Goal: Task Accomplishment & Management: Manage account settings

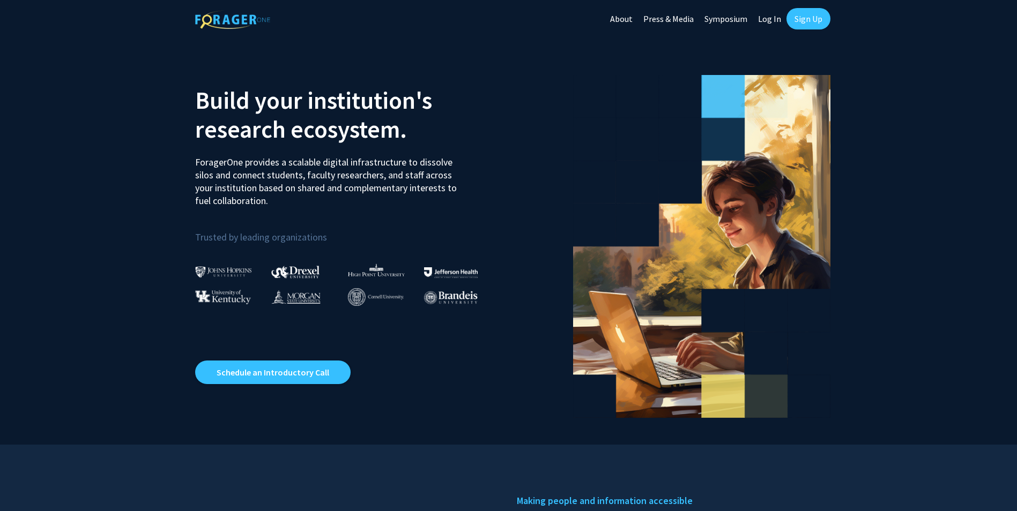
click at [802, 21] on link "Sign Up" at bounding box center [809, 18] width 44 height 21
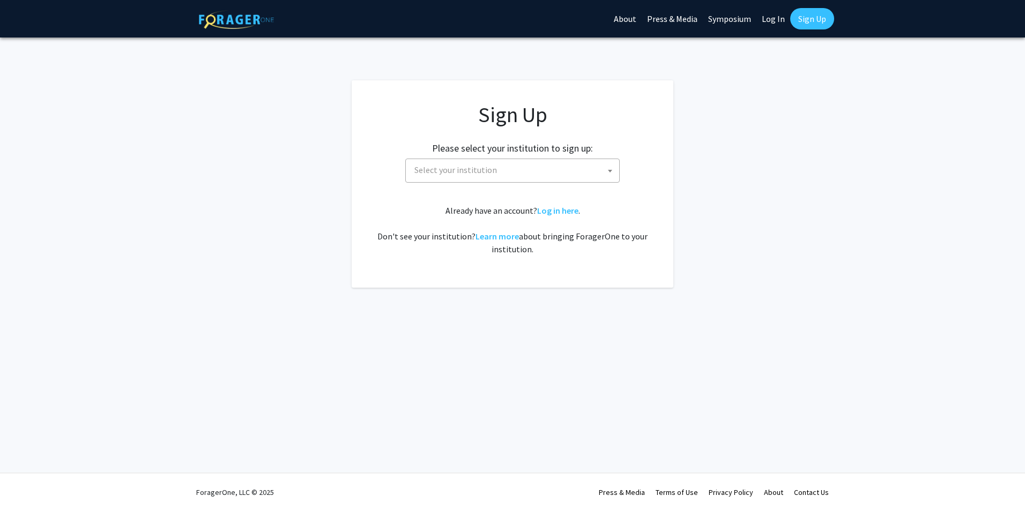
click at [507, 167] on span "Select your institution" at bounding box center [514, 170] width 209 height 22
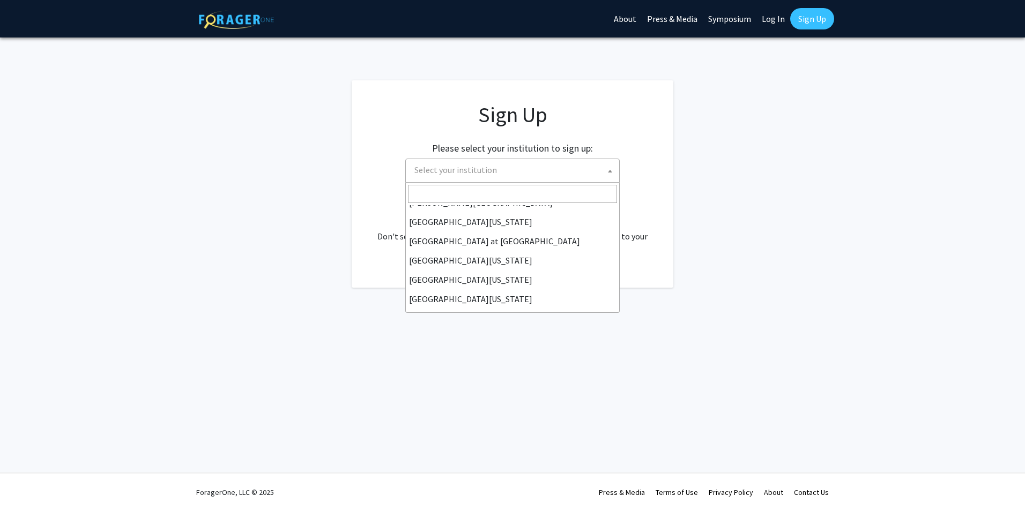
scroll to position [375, 0]
select select "33"
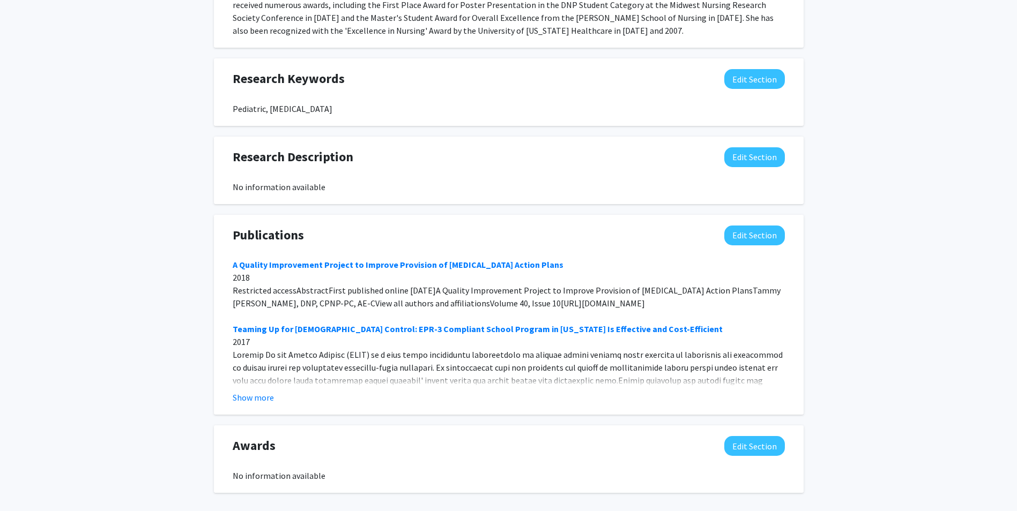
scroll to position [572, 0]
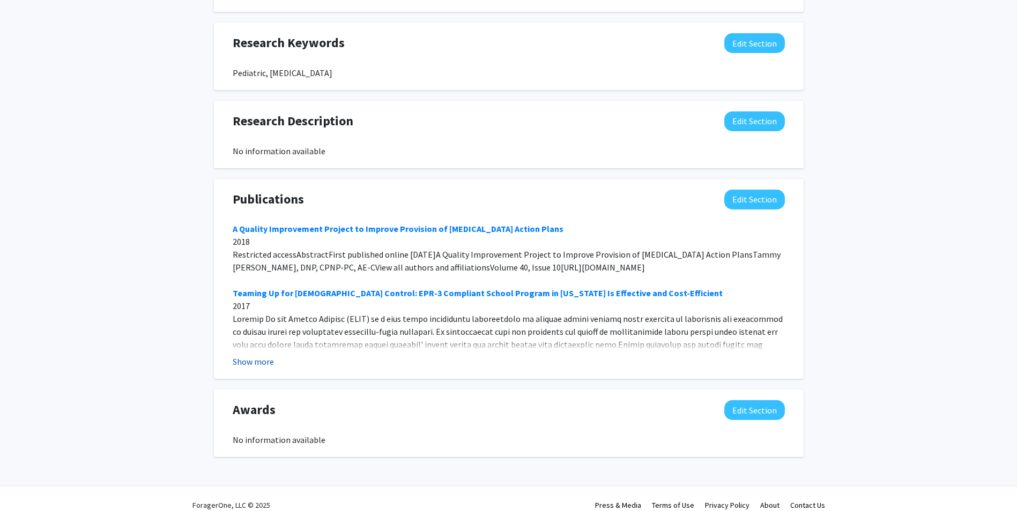
click at [258, 355] on button "Show more" at bounding box center [253, 361] width 41 height 13
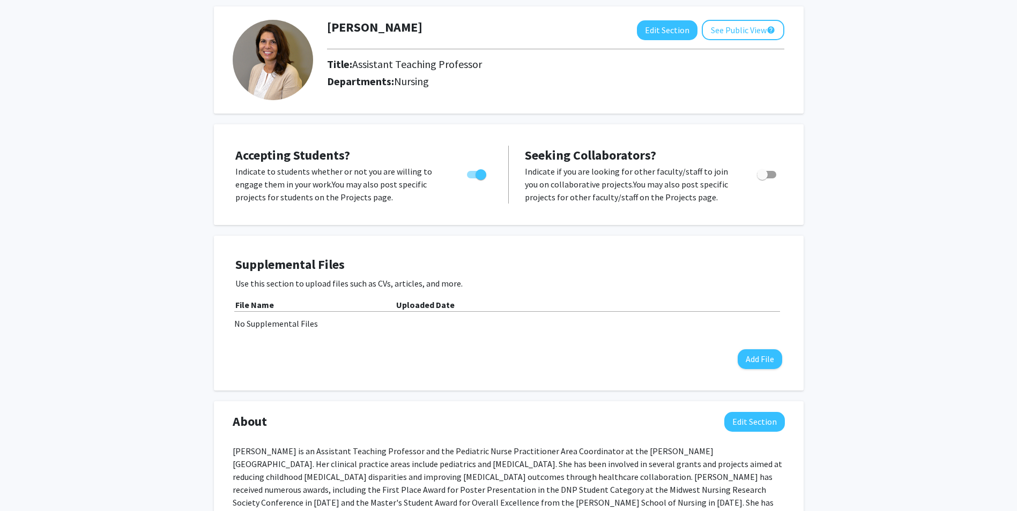
scroll to position [0, 0]
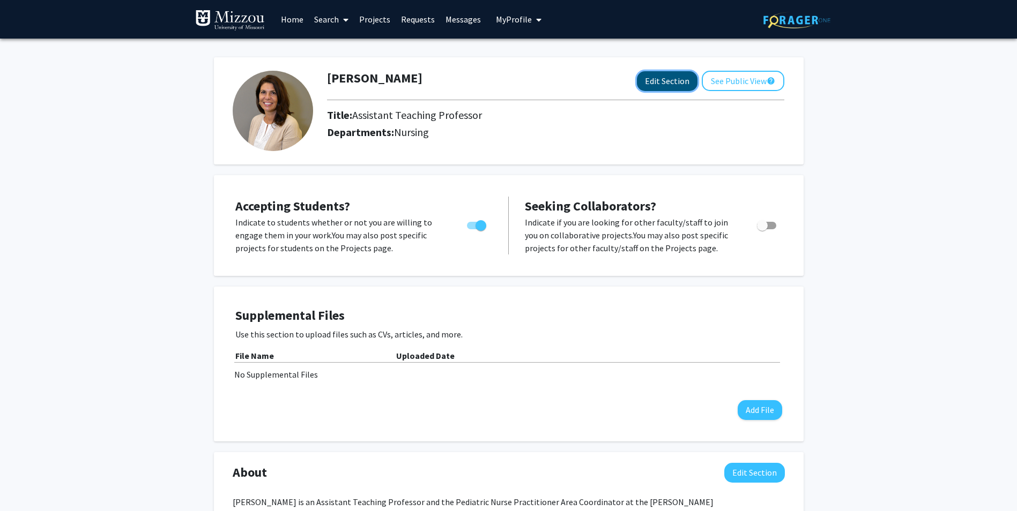
click at [659, 81] on button "Edit Section" at bounding box center [667, 81] width 61 height 20
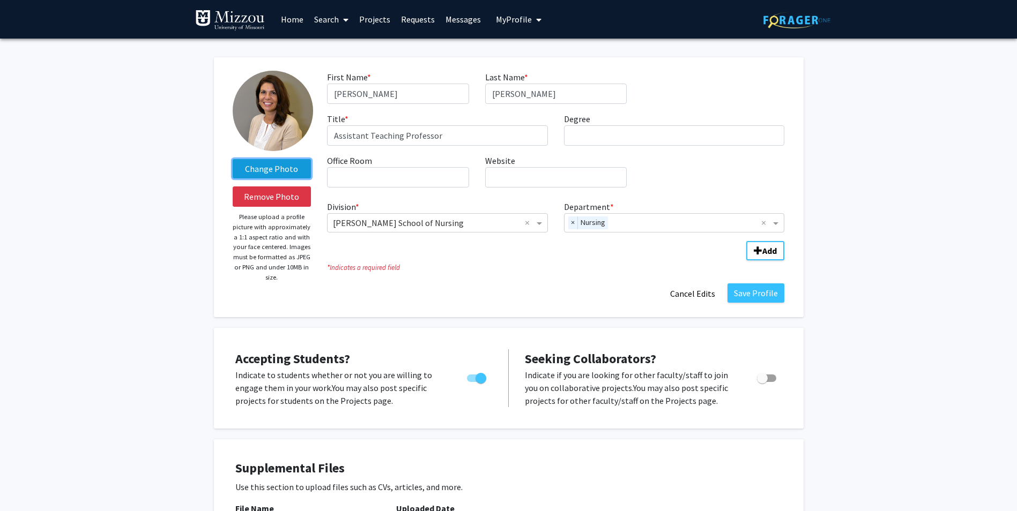
click at [271, 168] on label "Change Photo" at bounding box center [272, 168] width 79 height 19
click at [0, 0] on input "Change Photo" at bounding box center [0, 0] width 0 height 0
click at [279, 171] on label "Change Photo" at bounding box center [272, 168] width 79 height 19
click at [0, 0] on input "Change Photo" at bounding box center [0, 0] width 0 height 0
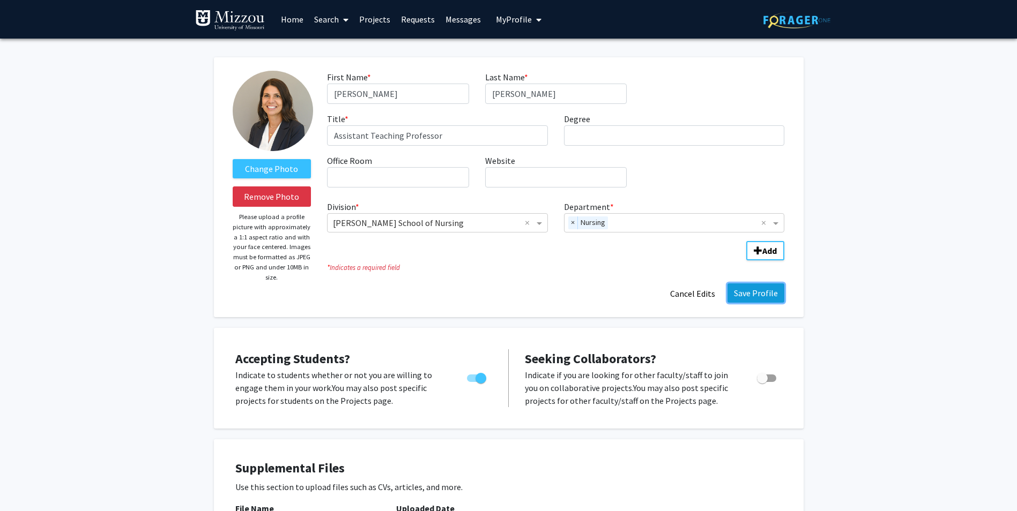
click at [747, 293] on button "Save Profile" at bounding box center [756, 293] width 57 height 19
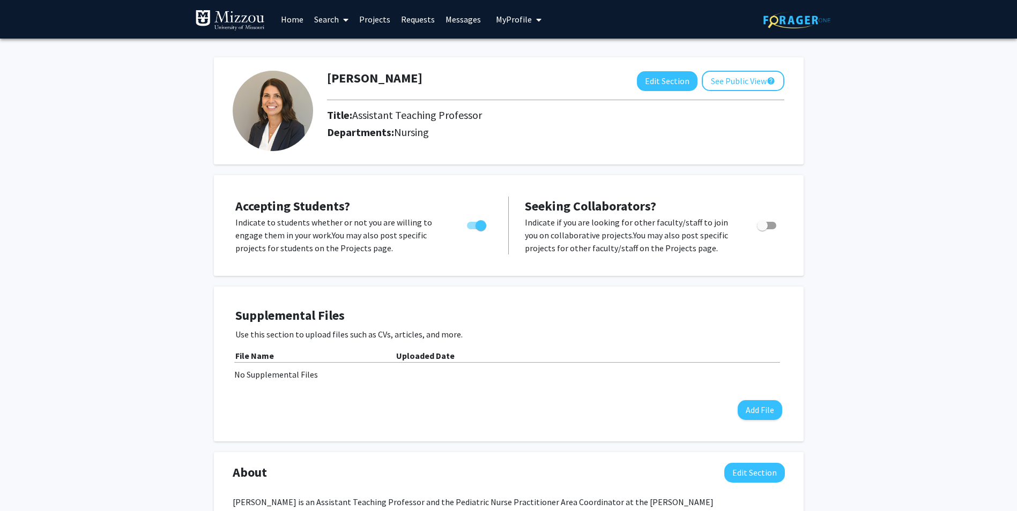
click at [742, 80] on button "See Public View help" at bounding box center [743, 81] width 83 height 20
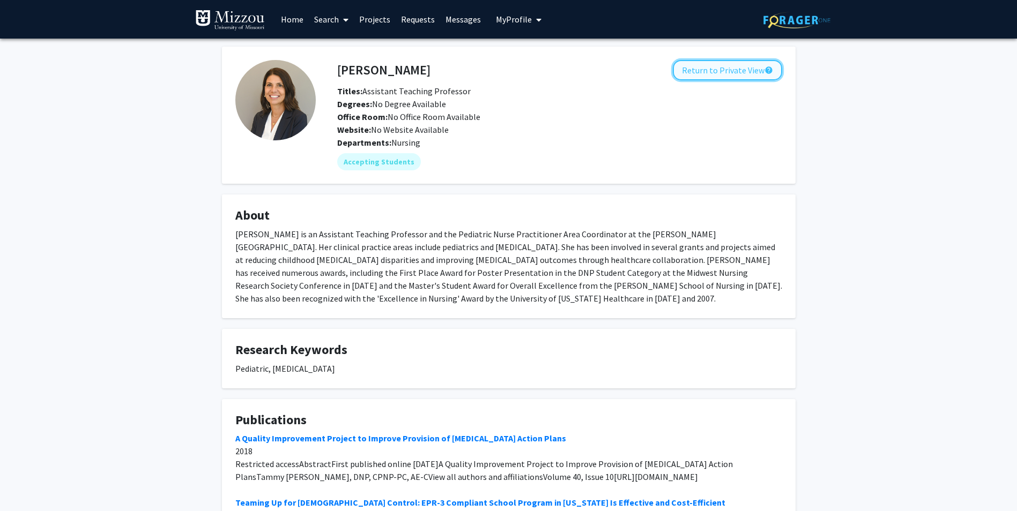
click at [716, 70] on button "Return to Private View help" at bounding box center [727, 70] width 109 height 20
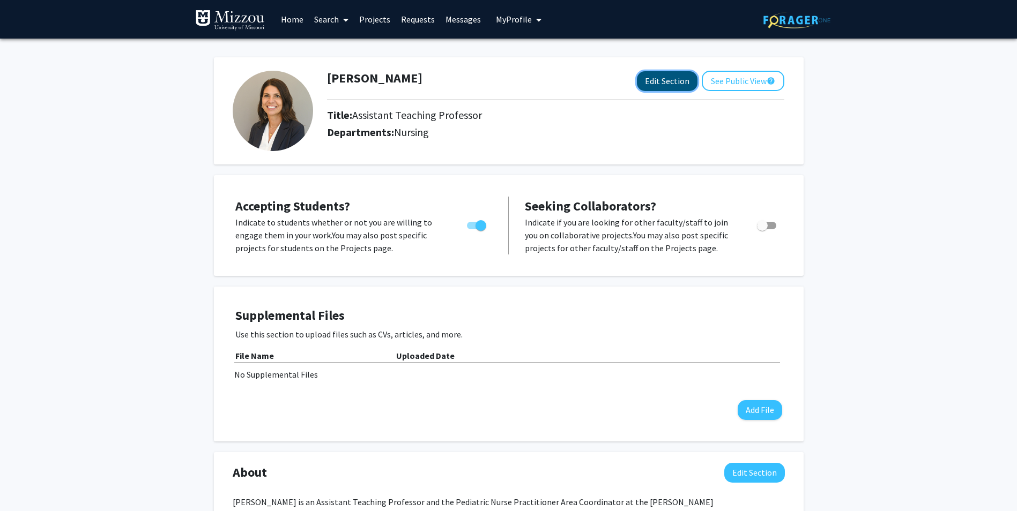
click at [652, 85] on button "Edit Section" at bounding box center [667, 81] width 61 height 20
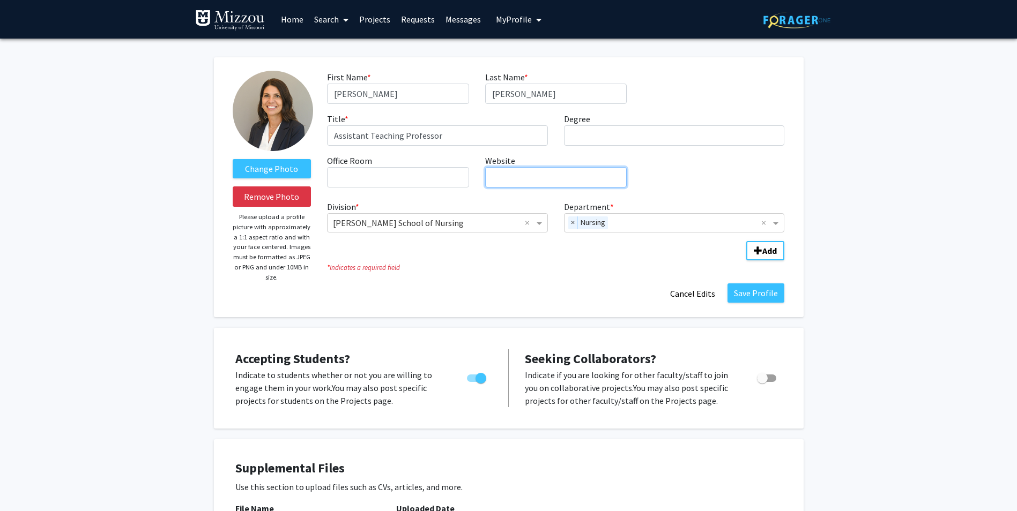
click at [552, 173] on input "Website required" at bounding box center [556, 177] width 142 height 20
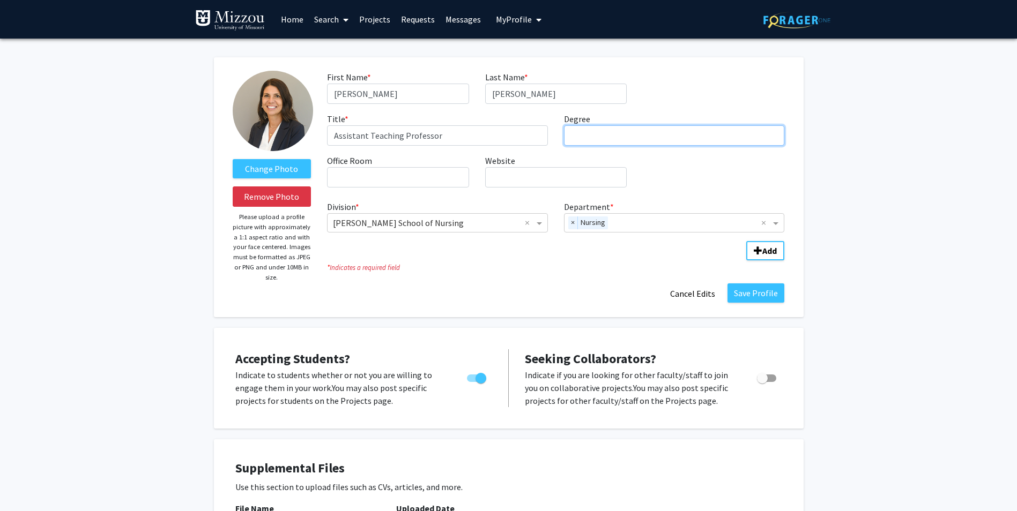
click at [584, 137] on input "Degree required" at bounding box center [674, 135] width 221 height 20
type input "DNP, CPNP-PC"
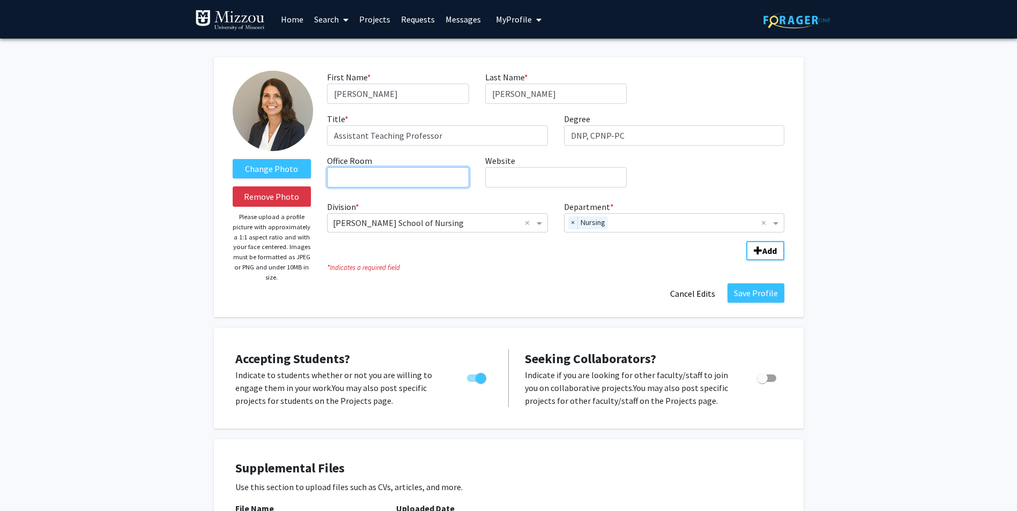
click at [367, 176] on input "Office Room required" at bounding box center [398, 177] width 142 height 20
type input "Virtual"
click at [521, 170] on input "Website required" at bounding box center [556, 177] width 142 height 20
click at [766, 292] on button "Save Profile" at bounding box center [756, 293] width 57 height 19
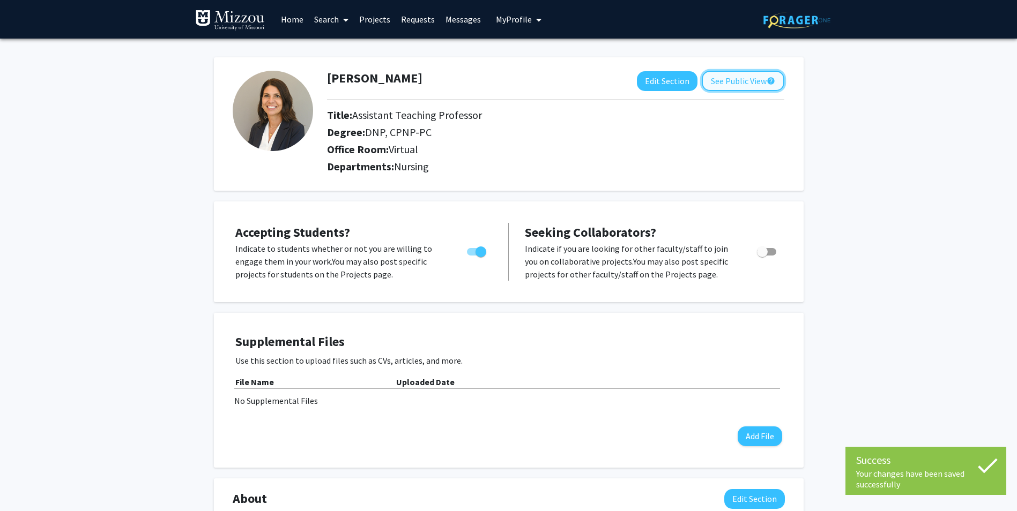
click at [739, 78] on button "See Public View help" at bounding box center [743, 81] width 83 height 20
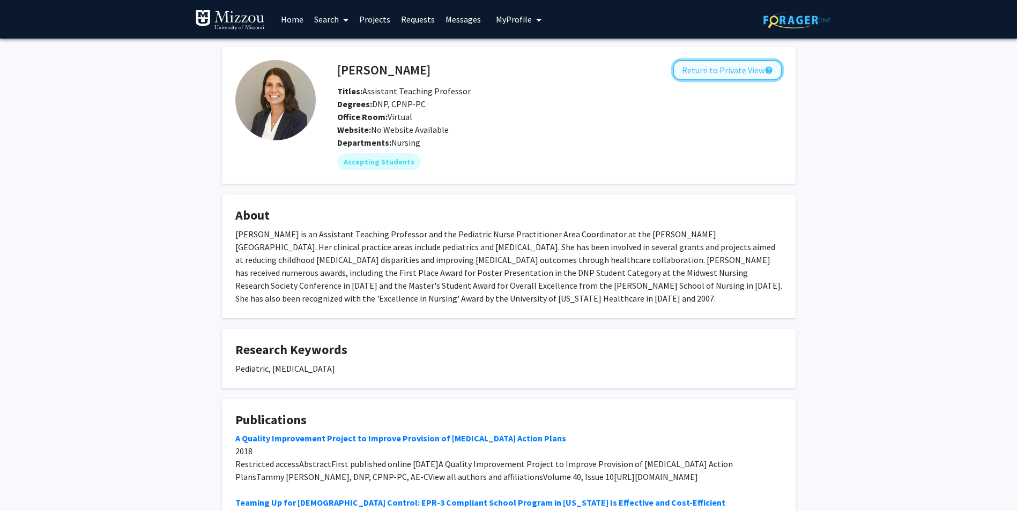
click at [714, 69] on button "Return to Private View help" at bounding box center [727, 70] width 109 height 20
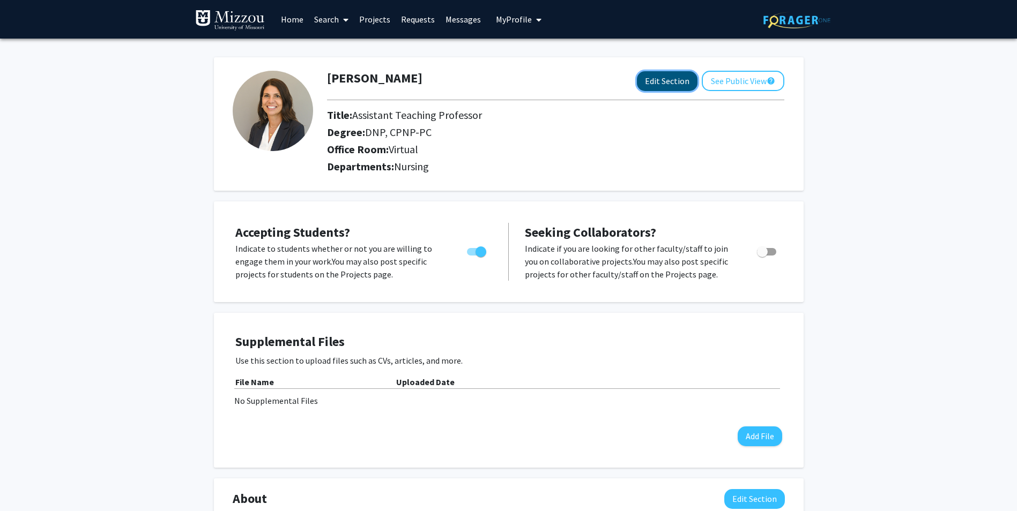
click at [678, 84] on button "Edit Section" at bounding box center [667, 81] width 61 height 20
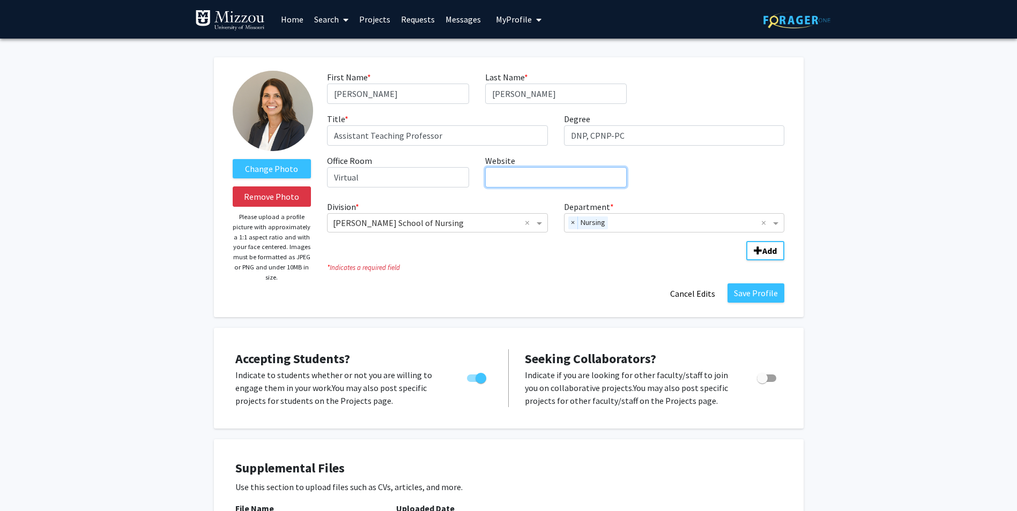
click at [583, 179] on input "Website required" at bounding box center [556, 177] width 142 height 20
paste input "https://asthmaready.org/"
click at [489, 175] on input "; https://asthmaready.org/" at bounding box center [556, 177] width 142 height 20
paste input "https://nursing.missouri.edu/directory/people/tammy-rood/"
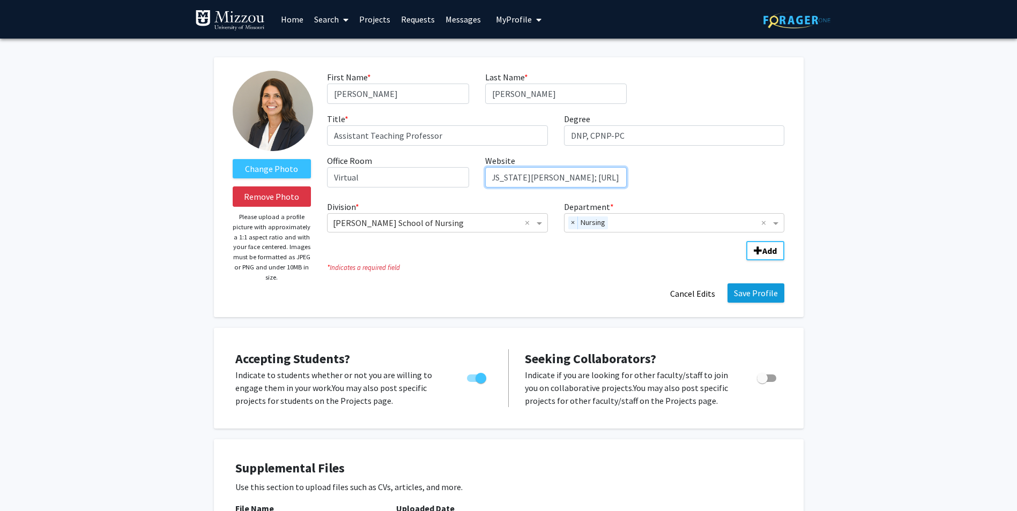
type input "https://nursing.missouri.edu/directory/people/tammy-rood/; https://asthmaready.…"
click at [755, 296] on button "Save Profile" at bounding box center [756, 293] width 57 height 19
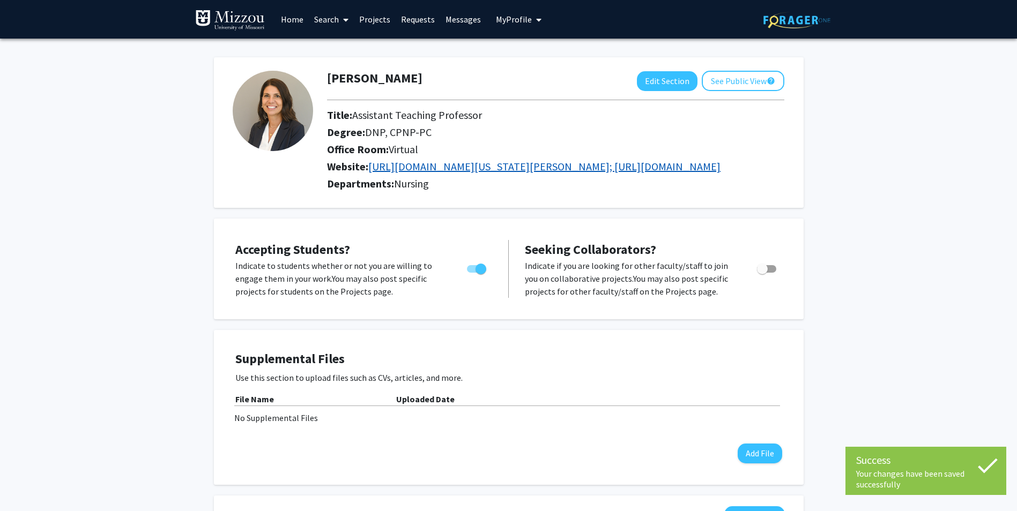
click at [721, 165] on link "https://nursing.missouri.edu/directory/people/tammy-rood/; https://asthmaready.…" at bounding box center [544, 166] width 352 height 13
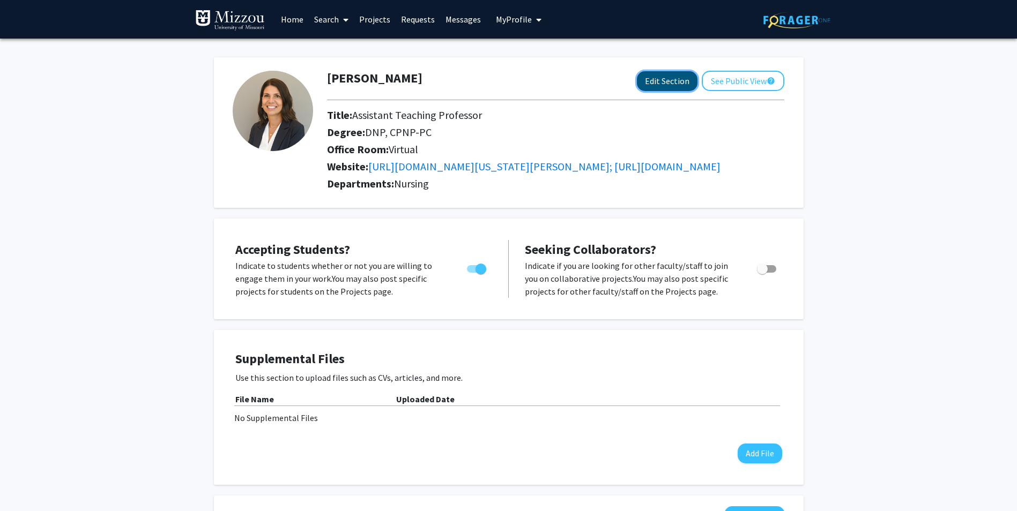
click at [685, 82] on button "Edit Section" at bounding box center [667, 81] width 61 height 20
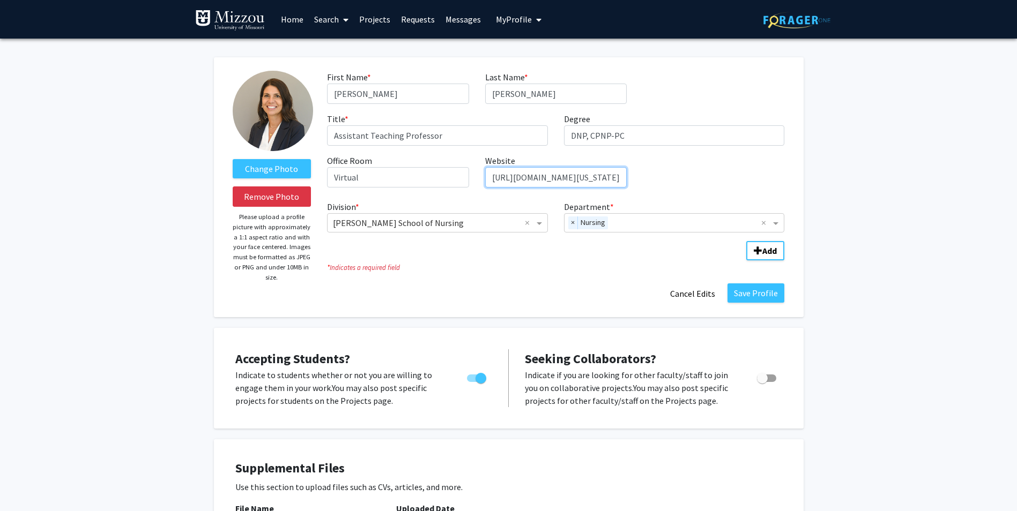
click at [605, 178] on input "https://nursing.missouri.edu/directory/people/tammy-rood/; https://asthmaready.…" at bounding box center [556, 177] width 142 height 20
type input "https://nursing.missouri.edu/directory/people/tammy-rood/"
click at [739, 298] on button "Save Profile" at bounding box center [756, 293] width 57 height 19
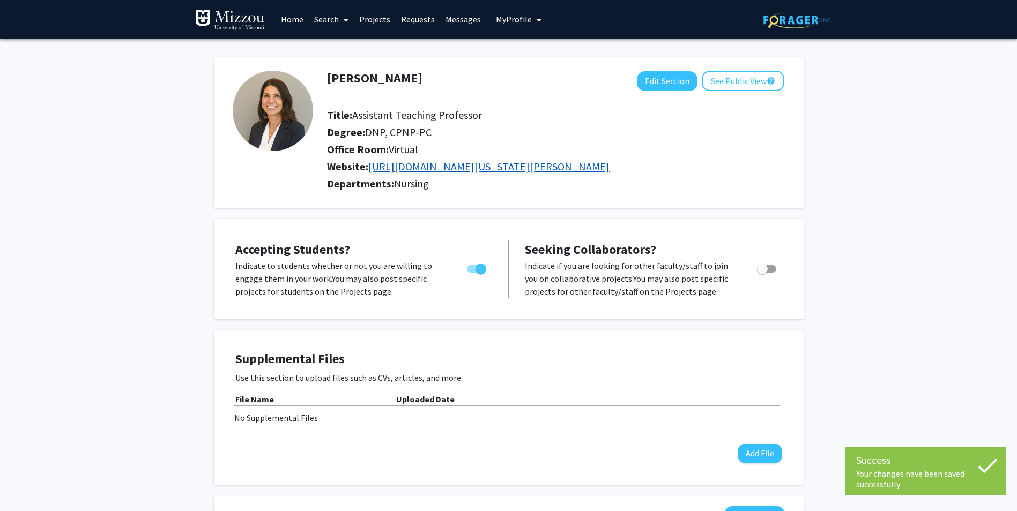
click at [537, 166] on link "https://nursing.missouri.edu/directory/people/tammy-rood/" at bounding box center [488, 166] width 241 height 13
